Goal: Task Accomplishment & Management: Use online tool/utility

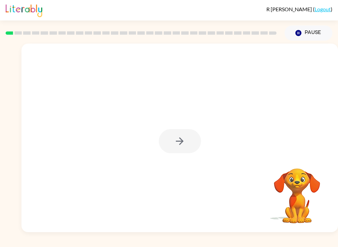
click at [196, 147] on div at bounding box center [180, 141] width 42 height 24
click at [183, 139] on icon "button" at bounding box center [180, 141] width 12 height 12
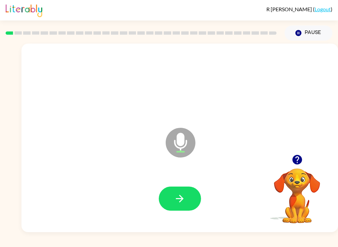
click at [189, 202] on button "button" at bounding box center [180, 198] width 42 height 24
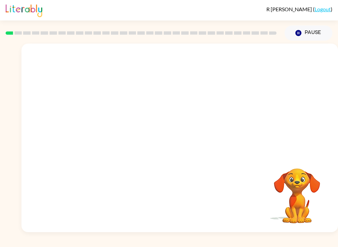
click at [334, 56] on div at bounding box center [179, 99] width 316 height 111
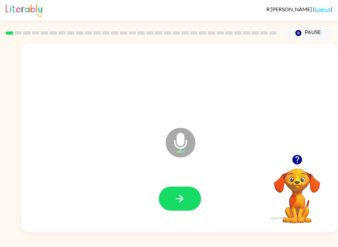
click at [192, 199] on button "button" at bounding box center [180, 198] width 42 height 24
click at [188, 198] on button "button" at bounding box center [180, 198] width 42 height 24
click at [186, 205] on button "button" at bounding box center [180, 198] width 42 height 24
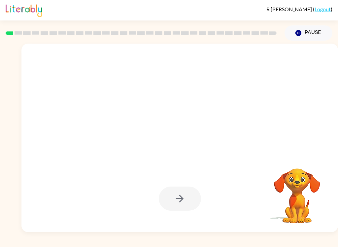
click at [193, 196] on div at bounding box center [180, 198] width 42 height 24
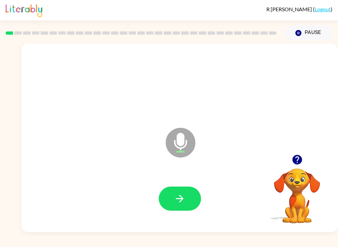
click at [182, 204] on icon "button" at bounding box center [180, 198] width 12 height 12
click at [187, 194] on button "button" at bounding box center [180, 198] width 42 height 24
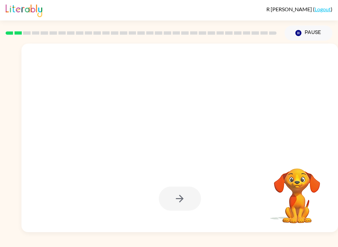
click at [190, 204] on div at bounding box center [180, 198] width 42 height 24
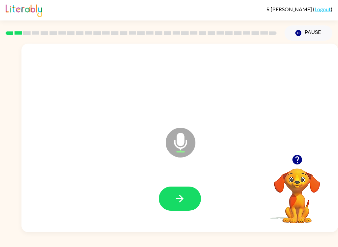
click at [192, 197] on button "button" at bounding box center [180, 198] width 42 height 24
click at [189, 192] on button "button" at bounding box center [180, 198] width 42 height 24
click at [194, 205] on button "button" at bounding box center [180, 198] width 42 height 24
click at [189, 194] on button "button" at bounding box center [180, 198] width 42 height 24
click at [191, 203] on button "button" at bounding box center [180, 198] width 42 height 24
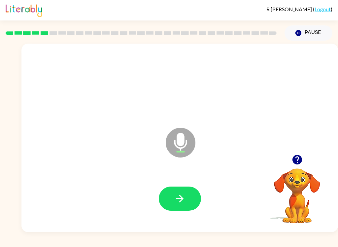
click at [190, 197] on button "button" at bounding box center [180, 198] width 42 height 24
click at [178, 202] on icon "button" at bounding box center [180, 198] width 12 height 12
click at [198, 190] on div at bounding box center [180, 198] width 42 height 24
click at [178, 203] on icon "button" at bounding box center [180, 198] width 12 height 12
click at [187, 196] on button "button" at bounding box center [180, 198] width 42 height 24
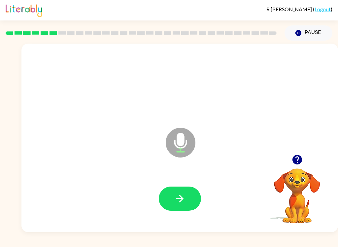
click at [182, 197] on icon "button" at bounding box center [180, 198] width 12 height 12
click at [182, 193] on icon "button" at bounding box center [180, 198] width 12 height 12
click at [189, 200] on button "button" at bounding box center [180, 198] width 42 height 24
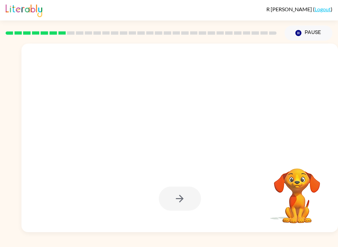
click at [196, 194] on div at bounding box center [180, 198] width 42 height 24
click at [180, 214] on div at bounding box center [179, 198] width 303 height 54
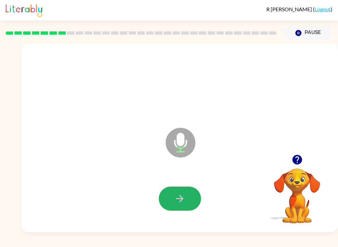
click at [185, 197] on icon "button" at bounding box center [180, 198] width 12 height 12
click at [191, 198] on button "button" at bounding box center [180, 198] width 42 height 24
click at [197, 193] on button "button" at bounding box center [180, 198] width 42 height 24
click at [192, 193] on button "button" at bounding box center [180, 198] width 42 height 24
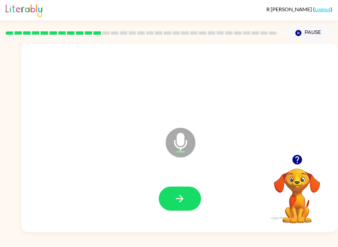
click at [188, 194] on button "button" at bounding box center [180, 198] width 42 height 24
click at [292, 158] on icon "button" at bounding box center [297, 160] width 12 height 12
click at [289, 164] on button "button" at bounding box center [296, 159] width 17 height 17
click at [193, 199] on button "button" at bounding box center [180, 198] width 42 height 24
click at [190, 201] on button "button" at bounding box center [180, 198] width 42 height 24
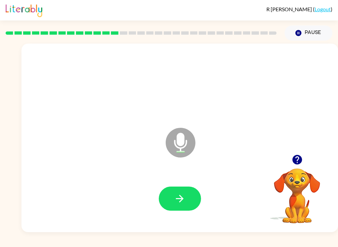
click at [296, 154] on button "button" at bounding box center [296, 159] width 17 height 17
click at [295, 158] on icon "button" at bounding box center [297, 160] width 10 height 10
click at [185, 201] on icon "button" at bounding box center [180, 198] width 12 height 12
click at [188, 196] on button "button" at bounding box center [180, 198] width 42 height 24
click at [304, 156] on button "button" at bounding box center [296, 159] width 17 height 17
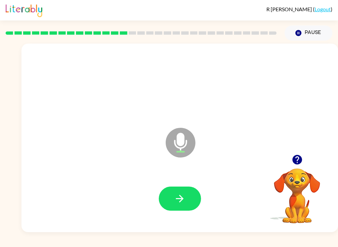
click at [187, 200] on button "button" at bounding box center [180, 198] width 42 height 24
click at [181, 200] on icon "button" at bounding box center [180, 198] width 12 height 12
click at [186, 198] on button "button" at bounding box center [180, 198] width 42 height 24
click at [303, 160] on button "button" at bounding box center [296, 159] width 17 height 17
click at [191, 194] on button "button" at bounding box center [180, 198] width 42 height 24
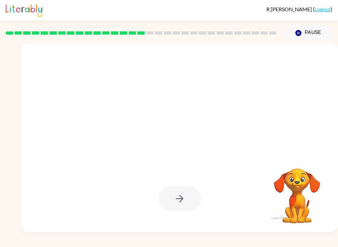
click at [295, 186] on video "Your browser must support playing .mp4 files to use Literably. Please try using…" at bounding box center [297, 191] width 66 height 66
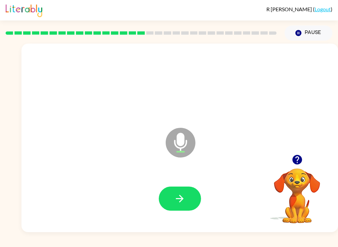
click at [192, 201] on button "button" at bounding box center [180, 198] width 42 height 24
click at [183, 198] on icon "button" at bounding box center [180, 198] width 8 height 8
click at [172, 209] on button "button" at bounding box center [180, 198] width 42 height 24
click at [186, 208] on button "button" at bounding box center [180, 198] width 42 height 24
click at [185, 202] on icon "button" at bounding box center [180, 198] width 12 height 12
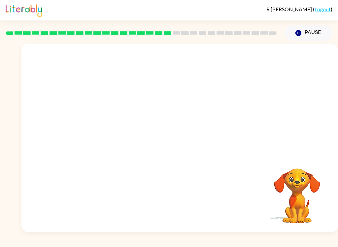
click at [300, 181] on video "Your browser must support playing .mp4 files to use Literably. Please try using…" at bounding box center [297, 191] width 66 height 66
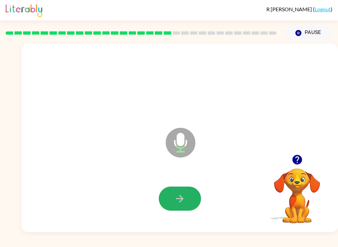
click at [187, 198] on button "button" at bounding box center [180, 198] width 42 height 24
click at [192, 198] on button "button" at bounding box center [180, 198] width 42 height 24
click at [191, 201] on button "button" at bounding box center [180, 198] width 42 height 24
click at [187, 195] on button "button" at bounding box center [180, 198] width 42 height 24
click at [187, 203] on button "button" at bounding box center [180, 198] width 42 height 24
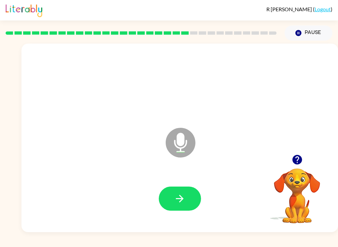
click at [188, 191] on button "button" at bounding box center [180, 198] width 42 height 24
click at [183, 199] on icon "button" at bounding box center [180, 198] width 12 height 12
click at [179, 198] on icon "button" at bounding box center [180, 198] width 12 height 12
click at [183, 198] on icon "button" at bounding box center [180, 198] width 12 height 12
click at [188, 196] on button "button" at bounding box center [180, 198] width 42 height 24
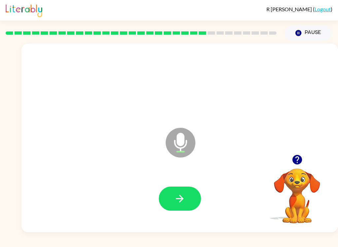
click at [185, 194] on button "button" at bounding box center [180, 198] width 42 height 24
click at [182, 190] on button "button" at bounding box center [180, 198] width 42 height 24
click at [192, 201] on button "button" at bounding box center [180, 198] width 42 height 24
click at [190, 196] on button "button" at bounding box center [180, 198] width 42 height 24
click at [185, 203] on button "button" at bounding box center [180, 198] width 42 height 24
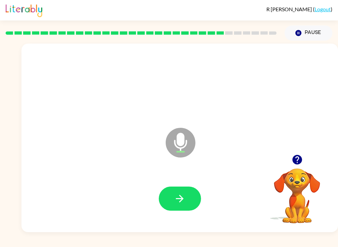
click at [191, 202] on button "button" at bounding box center [180, 198] width 42 height 24
click at [184, 204] on icon "button" at bounding box center [180, 198] width 12 height 12
click at [182, 199] on icon "button" at bounding box center [180, 198] width 8 height 8
click at [189, 202] on button "button" at bounding box center [180, 198] width 42 height 24
click at [190, 198] on button "button" at bounding box center [180, 198] width 42 height 24
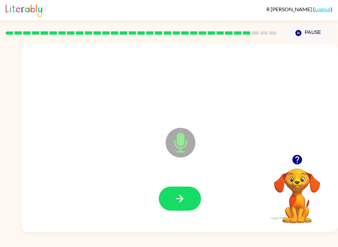
click at [188, 204] on button "button" at bounding box center [180, 198] width 42 height 24
click at [196, 193] on button "button" at bounding box center [180, 198] width 42 height 24
click at [193, 192] on button "button" at bounding box center [180, 198] width 42 height 24
click at [191, 195] on button "button" at bounding box center [180, 198] width 42 height 24
click at [187, 209] on button "button" at bounding box center [180, 198] width 42 height 24
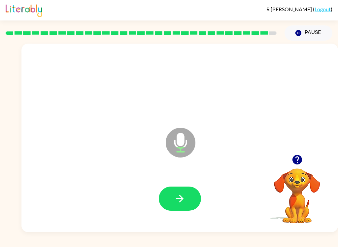
click at [295, 159] on icon "button" at bounding box center [297, 160] width 10 height 10
click at [294, 160] on icon "button" at bounding box center [297, 160] width 10 height 10
click at [186, 201] on button "button" at bounding box center [180, 198] width 42 height 24
